Goal: Task Accomplishment & Management: Use online tool/utility

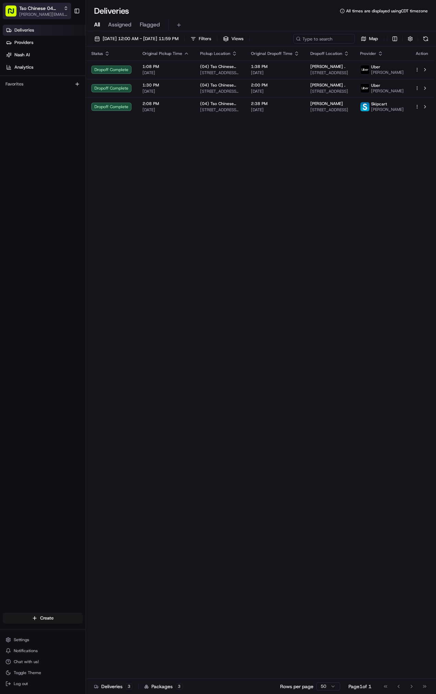
click at [48, 14] on span "[PERSON_NAME][EMAIL_ADDRESS][DOMAIN_NAME]" at bounding box center [43, 14] width 49 height 5
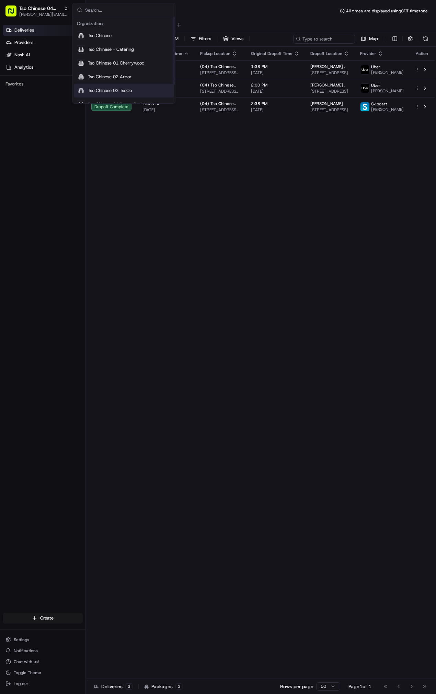
click at [139, 88] on div "Tso Chinese 03 TsoCo" at bounding box center [123, 91] width 99 height 14
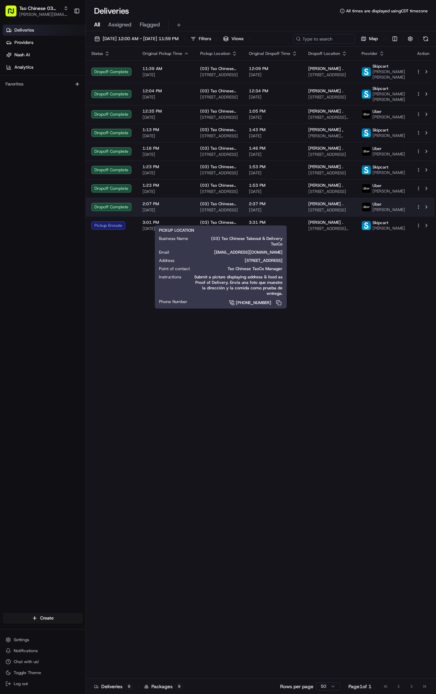
click at [217, 213] on span "[STREET_ADDRESS]" at bounding box center [219, 209] width 38 height 5
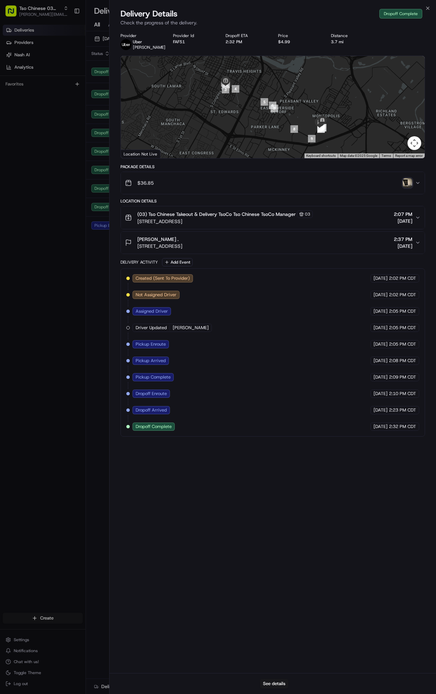
click at [409, 180] on img "button" at bounding box center [407, 183] width 10 height 10
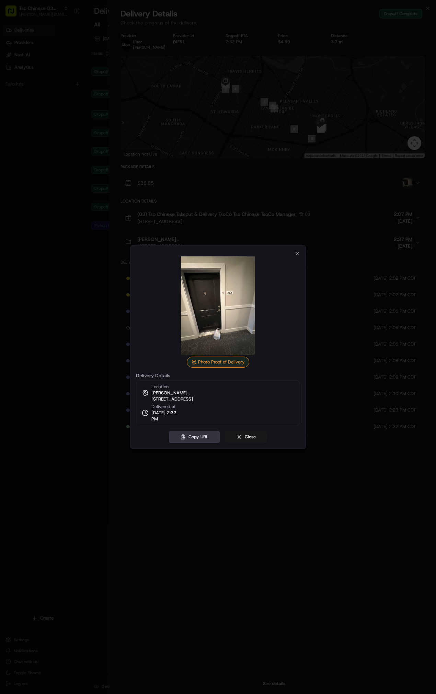
click at [191, 439] on button "Copy URL" at bounding box center [194, 437] width 51 height 12
click at [253, 436] on button "Close" at bounding box center [246, 437] width 42 height 12
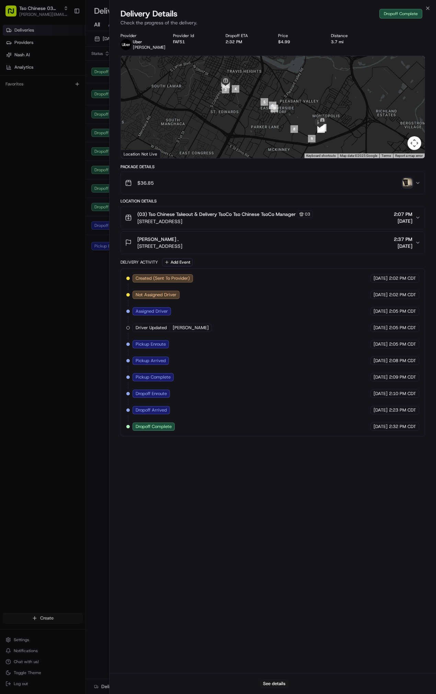
click at [69, 239] on body "Tso Chinese 03 TsoCo [PERSON_NAME][EMAIL_ADDRESS][DOMAIN_NAME] Toggle Sidebar D…" at bounding box center [218, 347] width 436 height 694
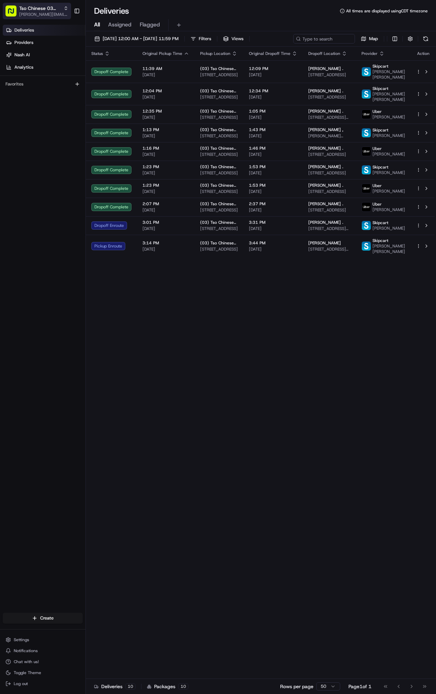
click at [56, 12] on span "[PERSON_NAME][EMAIL_ADDRESS][DOMAIN_NAME]" at bounding box center [43, 14] width 49 height 5
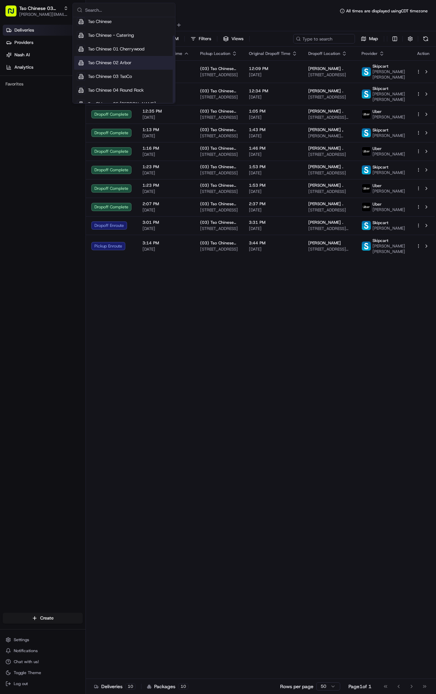
scroll to position [23, 0]
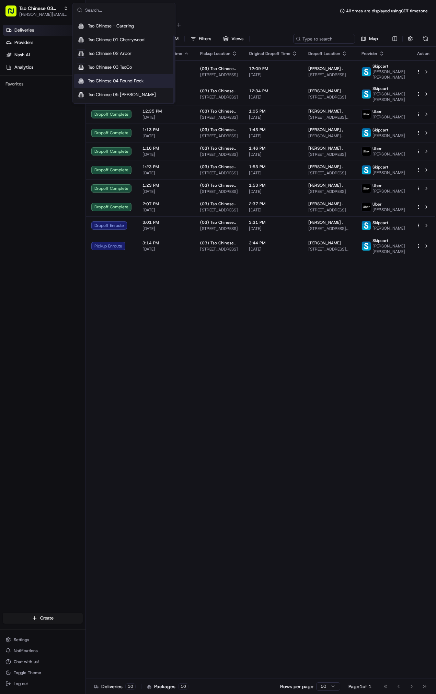
click at [136, 77] on div "Tso Chinese 04 Round Rock" at bounding box center [123, 81] width 99 height 14
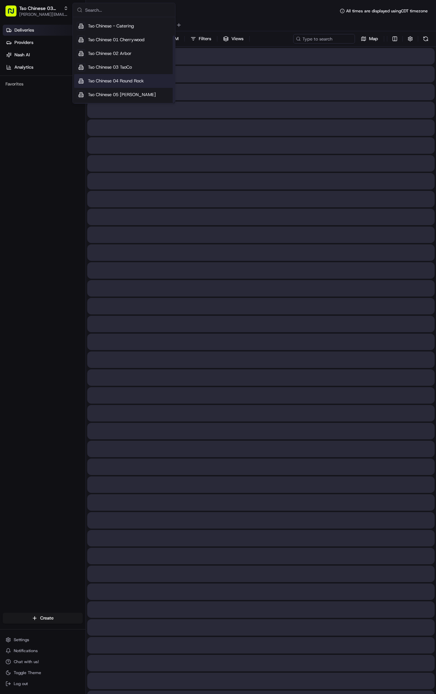
scroll to position [0, 0]
